Goal: Browse casually

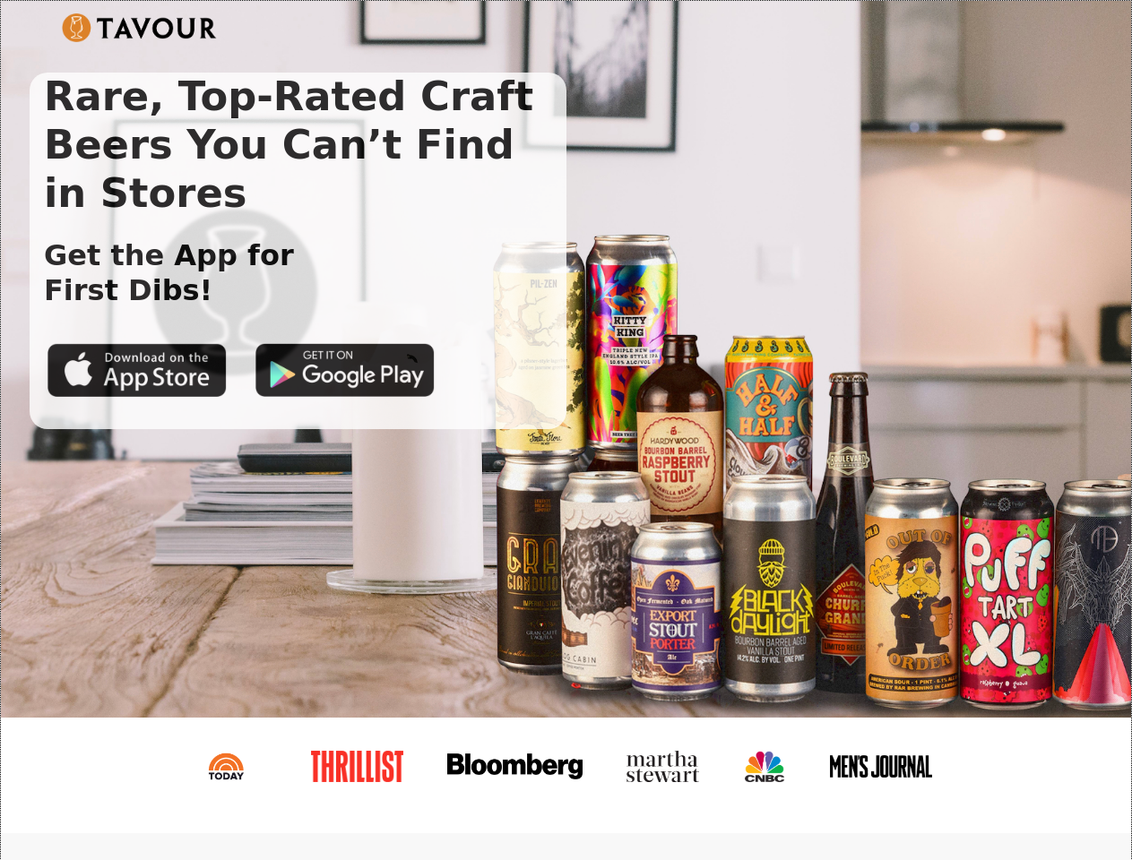
click at [139, 28] on img at bounding box center [139, 27] width 155 height 29
